Goal: Use online tool/utility: Utilize a website feature to perform a specific function

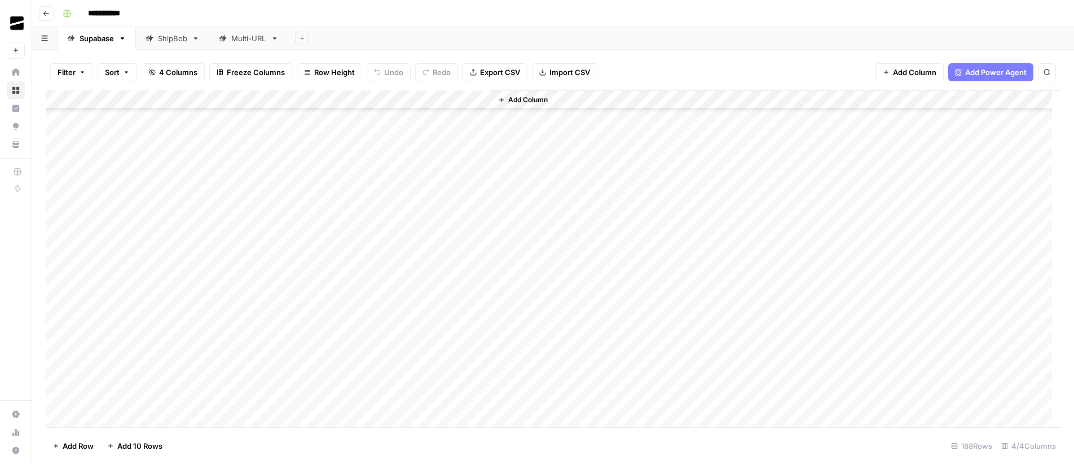
scroll to position [672, 0]
click at [252, 42] on div "Multi-URL" at bounding box center [248, 38] width 35 height 11
click at [138, 378] on div "Add Column" at bounding box center [553, 258] width 1014 height 337
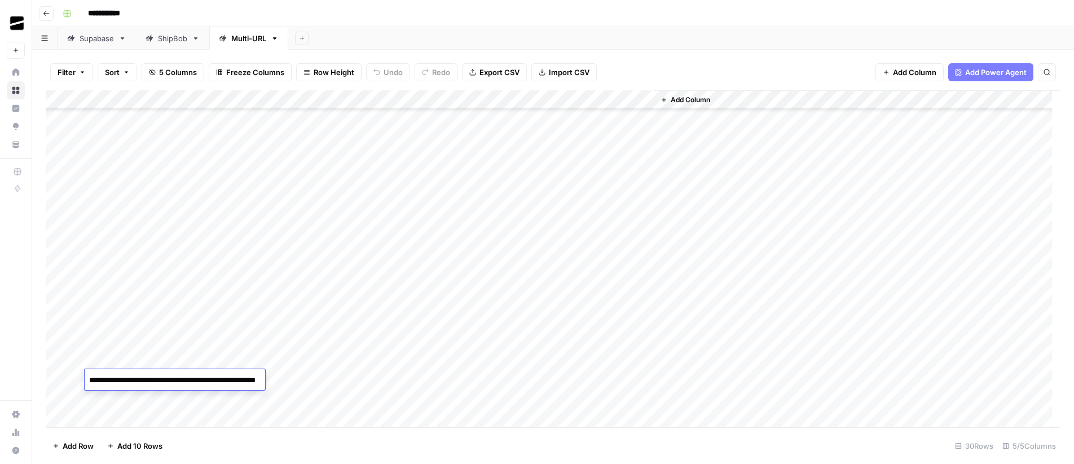
paste textarea "**********"
type textarea "**********"
click at [348, 378] on div "Add Column" at bounding box center [553, 258] width 1014 height 337
click at [480, 381] on div "Add Column" at bounding box center [553, 258] width 1014 height 337
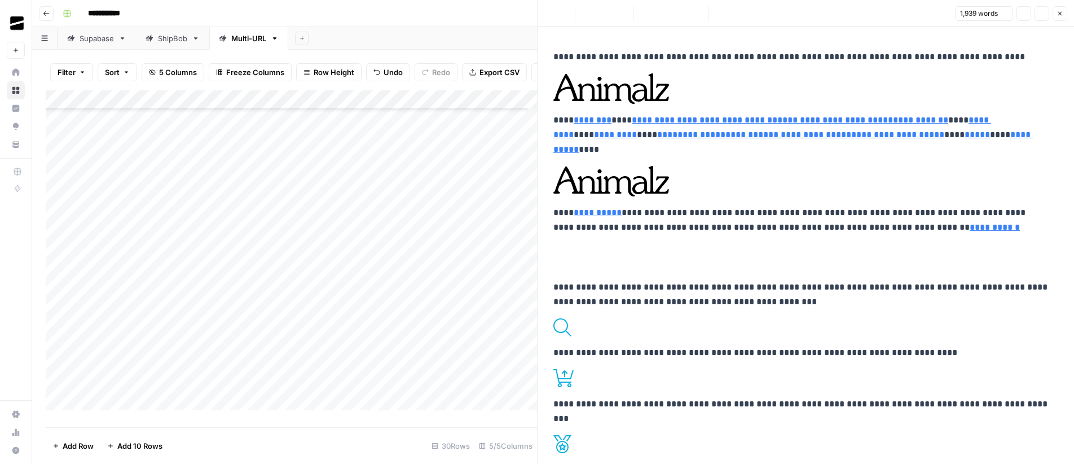
type input "[URL][DOMAIN_NAME]"
click at [1028, 12] on button "Copy" at bounding box center [1023, 13] width 15 height 15
click at [1058, 15] on icon "button" at bounding box center [1059, 13] width 7 height 7
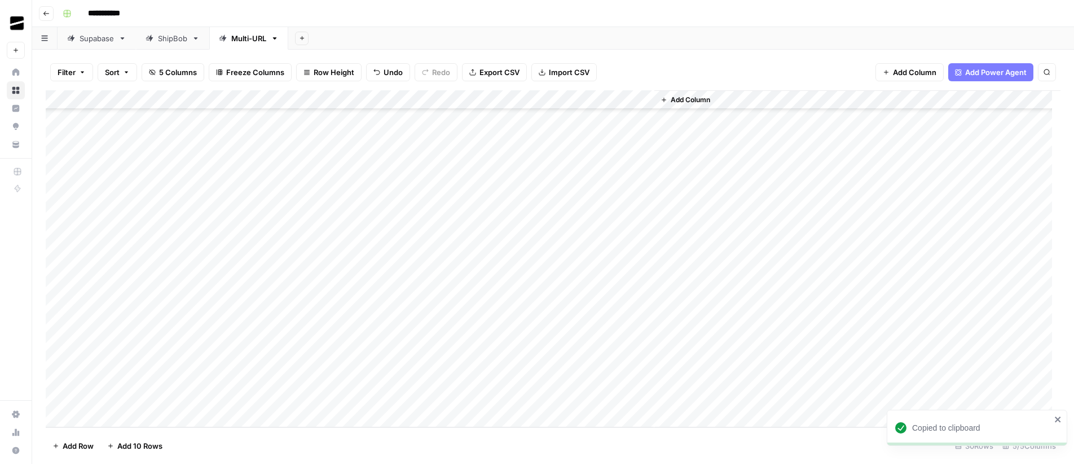
drag, startPoint x: 155, startPoint y: 379, endPoint x: 551, endPoint y: 343, distance: 397.4
click at [447, 377] on div "Add Column" at bounding box center [553, 258] width 1014 height 337
click at [545, 374] on div "Add Column" at bounding box center [553, 258] width 1014 height 337
